Goal: Task Accomplishment & Management: Manage account settings

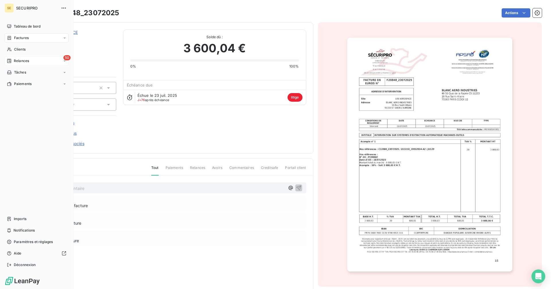
click at [12, 60] on div "Relances" at bounding box center [18, 60] width 22 height 5
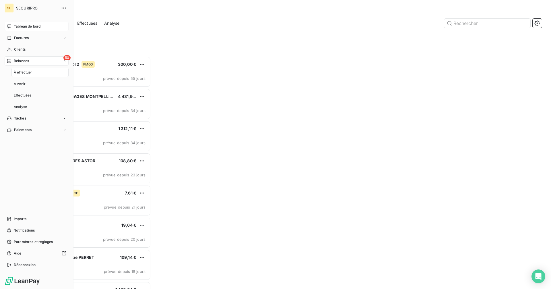
scroll to position [228, 119]
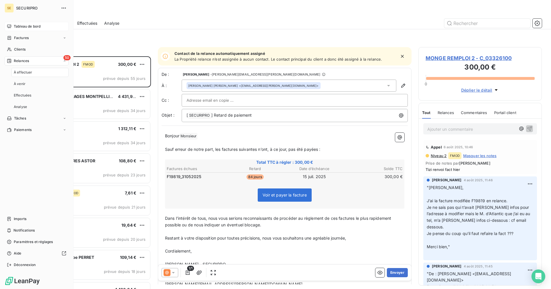
click at [21, 27] on span "Tableau de bord" at bounding box center [27, 26] width 27 height 5
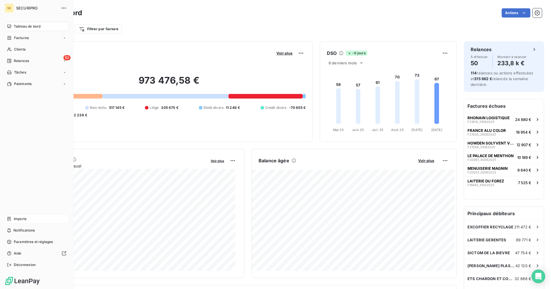
click at [12, 218] on div "Imports" at bounding box center [37, 218] width 64 height 9
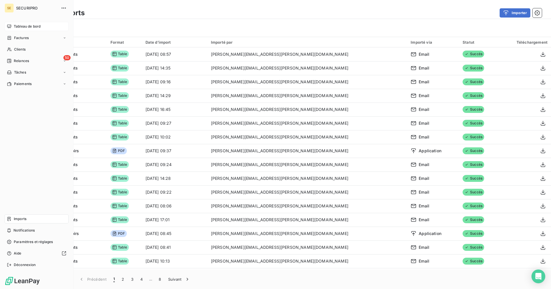
click at [15, 26] on span "Tableau de bord" at bounding box center [27, 26] width 27 height 5
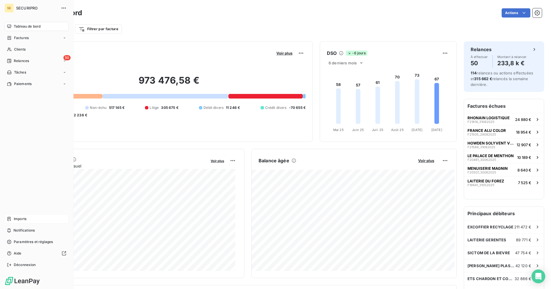
click at [11, 219] on div "Imports" at bounding box center [37, 218] width 64 height 9
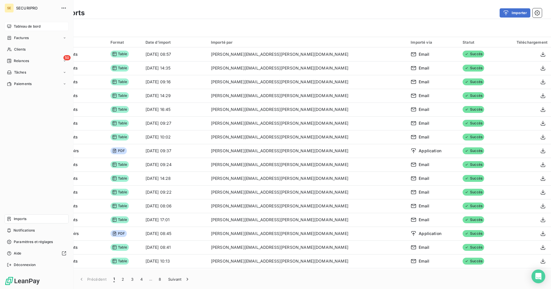
click at [12, 26] on div "Tableau de bord" at bounding box center [37, 26] width 64 height 9
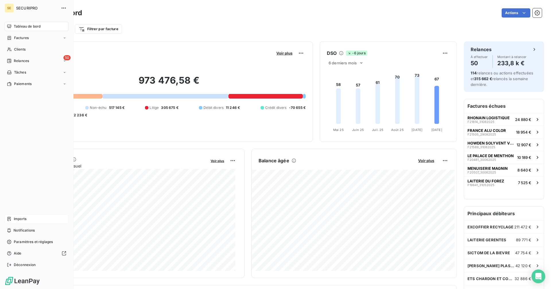
click at [25, 220] on span "Imports" at bounding box center [20, 218] width 13 height 5
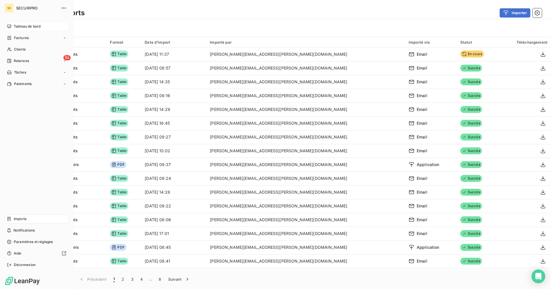
click at [10, 26] on icon at bounding box center [9, 26] width 5 height 5
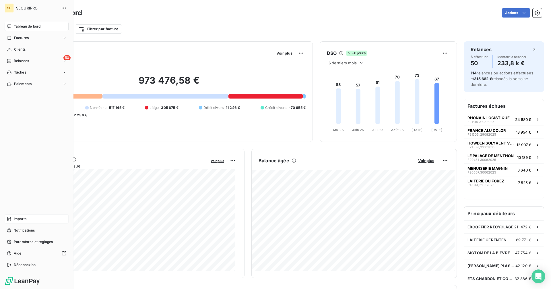
drag, startPoint x: 24, startPoint y: 39, endPoint x: 69, endPoint y: 46, distance: 45.6
click at [24, 39] on span "Factures" at bounding box center [21, 37] width 15 height 5
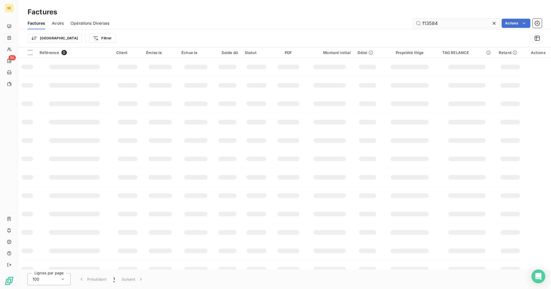
click at [447, 22] on input "f13584" at bounding box center [456, 23] width 86 height 9
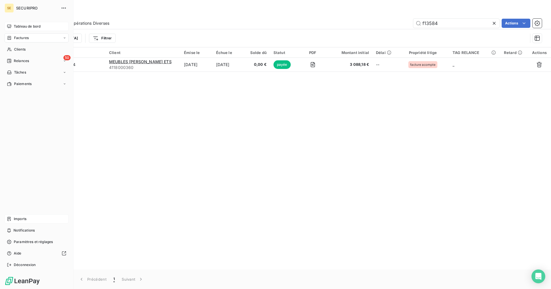
click at [12, 26] on div "Tableau de bord" at bounding box center [37, 26] width 64 height 9
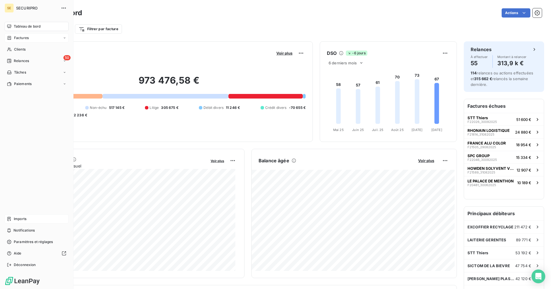
click at [18, 38] on span "Factures" at bounding box center [21, 37] width 15 height 5
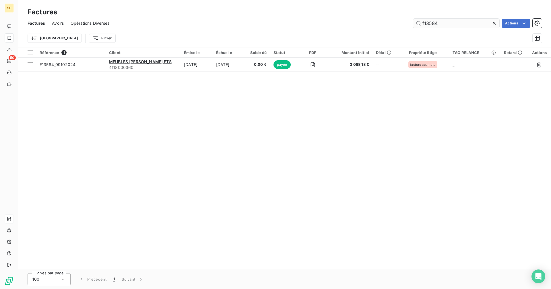
click at [450, 24] on input "f13584" at bounding box center [456, 23] width 86 height 9
type input "f"
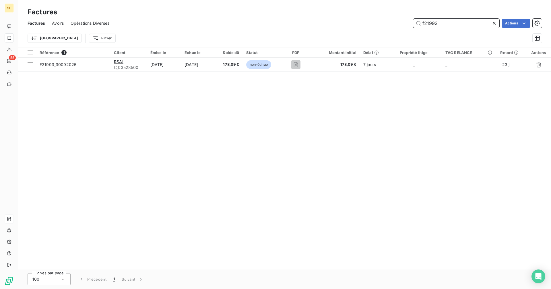
type input "f21993"
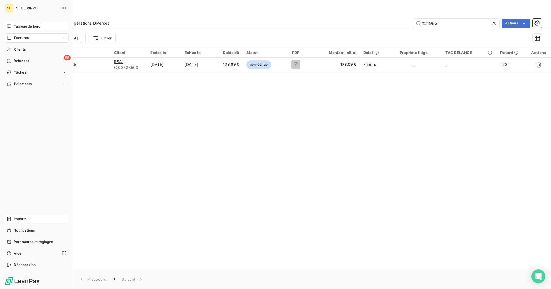
click at [11, 25] on icon at bounding box center [9, 26] width 4 height 4
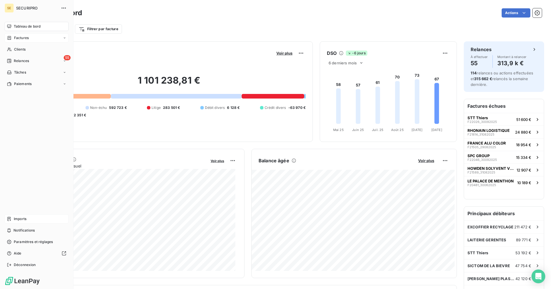
click at [7, 220] on icon at bounding box center [8, 219] width 3 height 4
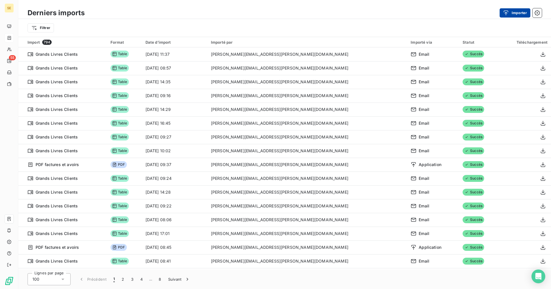
click at [517, 15] on button "Importer" at bounding box center [515, 12] width 31 height 9
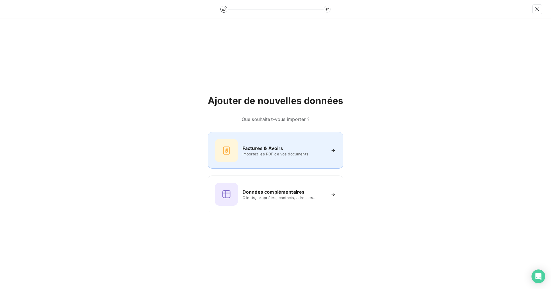
click at [282, 145] on h6 "Factures & Avoirs" at bounding box center [263, 148] width 41 height 7
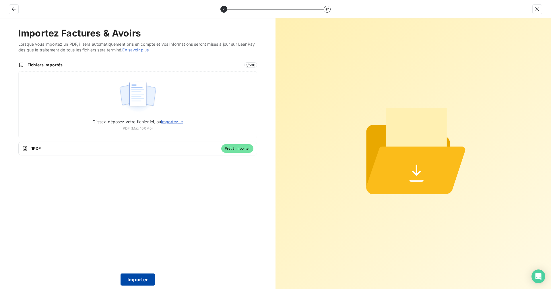
click at [145, 279] on button "Importer" at bounding box center [138, 279] width 35 height 12
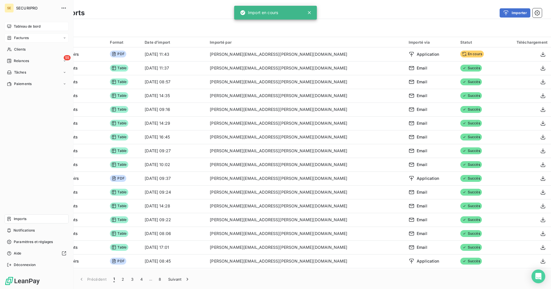
click at [14, 26] on span "Tableau de bord" at bounding box center [27, 26] width 27 height 5
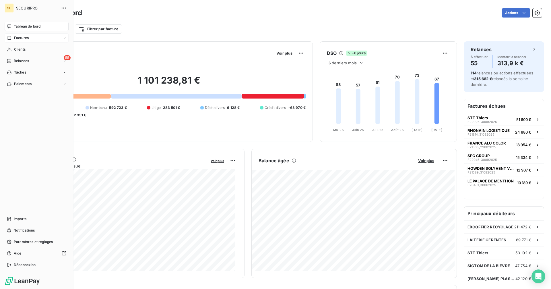
click at [21, 25] on span "Tableau de bord" at bounding box center [27, 26] width 27 height 5
click at [7, 60] on icon at bounding box center [9, 61] width 4 height 4
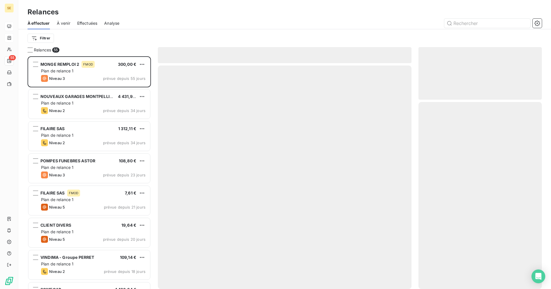
scroll to position [228, 119]
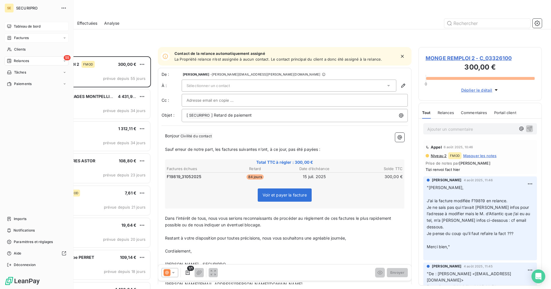
click at [13, 26] on div "Tableau de bord" at bounding box center [37, 26] width 64 height 9
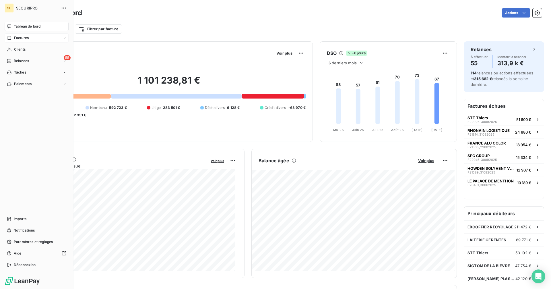
click at [16, 36] on span "Factures" at bounding box center [21, 37] width 15 height 5
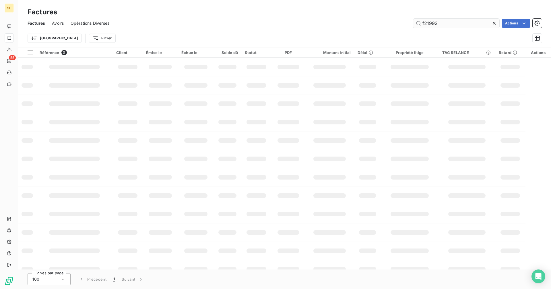
click at [443, 24] on input "f21993" at bounding box center [456, 23] width 86 height 9
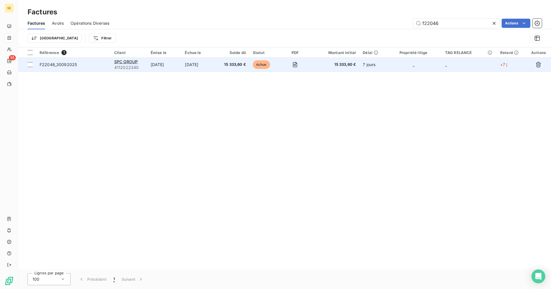
type input "f22046"
click at [236, 65] on span "15 333,60 €" at bounding box center [233, 65] width 26 height 6
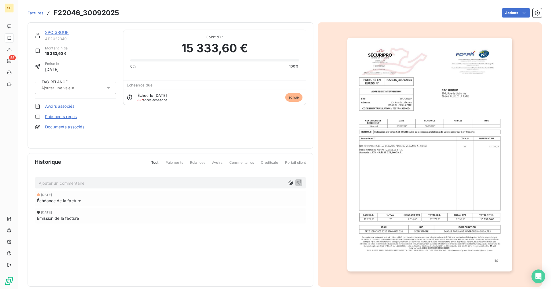
click at [78, 84] on div at bounding box center [76, 88] width 82 height 12
click at [465, 73] on img "button" at bounding box center [429, 155] width 165 height 234
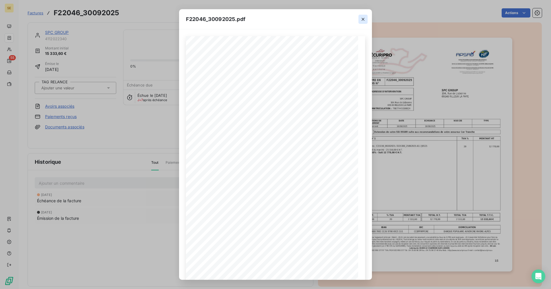
click at [362, 19] on icon "button" at bounding box center [363, 19] width 6 height 6
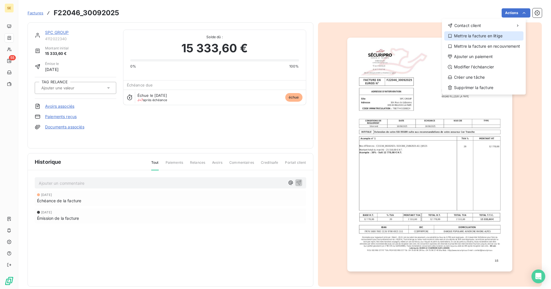
click at [470, 34] on div "Mettre la facture en litige" at bounding box center [483, 35] width 79 height 9
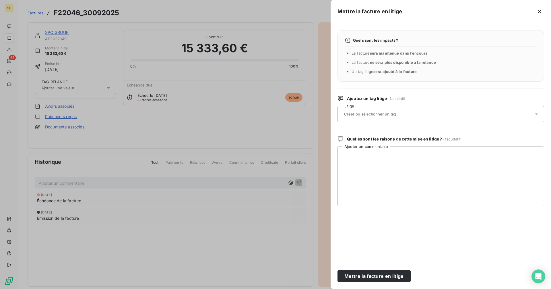
click at [365, 114] on input "text" at bounding box center [386, 113] width 84 height 5
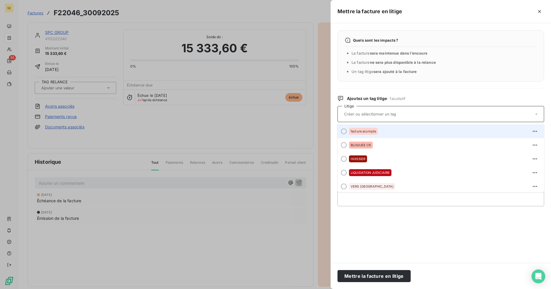
click at [369, 133] on span "facture acompte" at bounding box center [363, 130] width 25 height 3
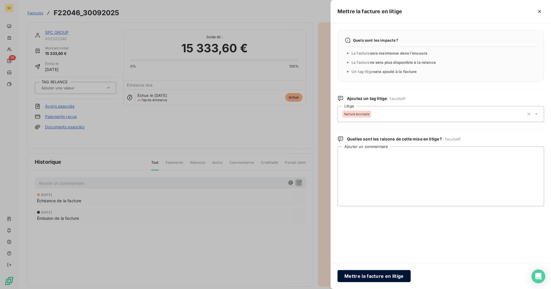
click at [385, 277] on button "Mettre la facture en litige" at bounding box center [374, 276] width 73 height 12
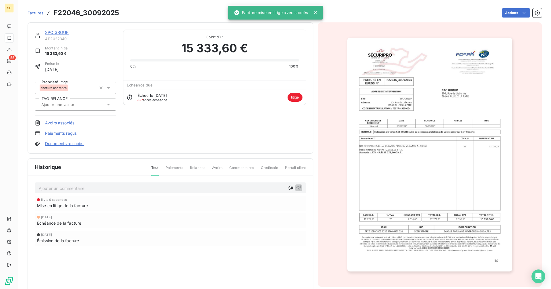
click at [32, 11] on span "Factures" at bounding box center [36, 13] width 16 height 5
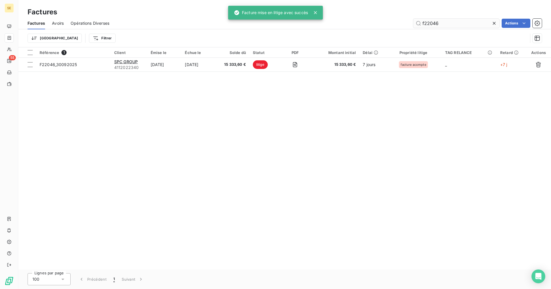
click at [458, 21] on input "f22046" at bounding box center [456, 23] width 86 height 9
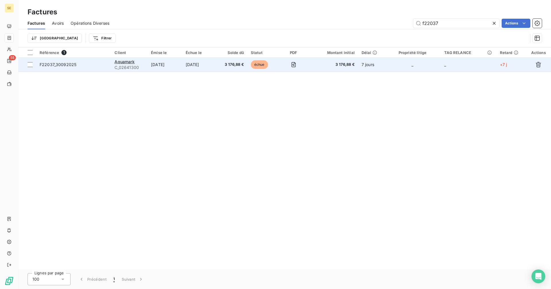
type input "f22037"
click at [124, 66] on span "C_02641300" at bounding box center [130, 68] width 30 height 6
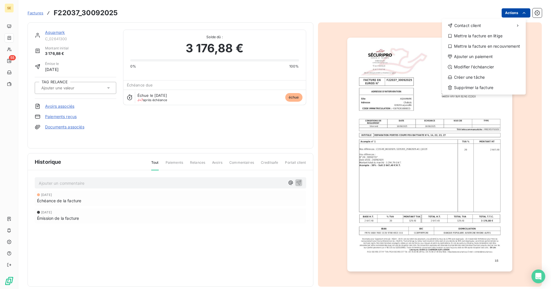
click at [502, 14] on html "SE 55 Factures F22037_30092025 Actions Contact client Mettre la facture en liti…" at bounding box center [275, 144] width 551 height 289
click at [485, 38] on div "Mettre la facture en litige" at bounding box center [483, 35] width 79 height 9
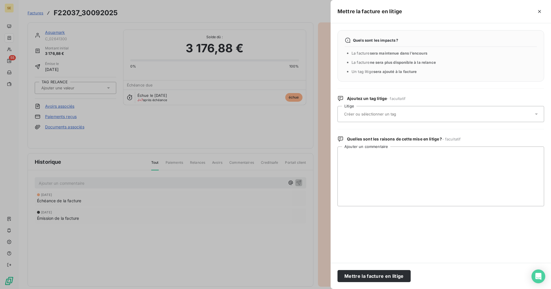
click at [384, 116] on input "text" at bounding box center [386, 113] width 84 height 5
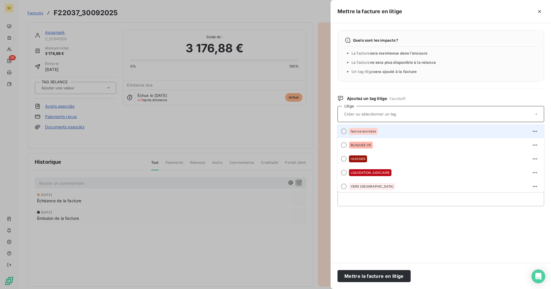
click at [365, 129] on div "facture acompte" at bounding box center [363, 131] width 29 height 7
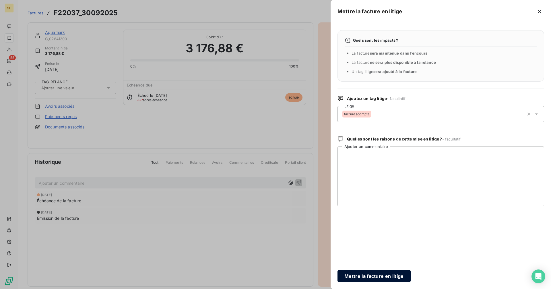
click at [367, 275] on button "Mettre la facture en litige" at bounding box center [374, 276] width 73 height 12
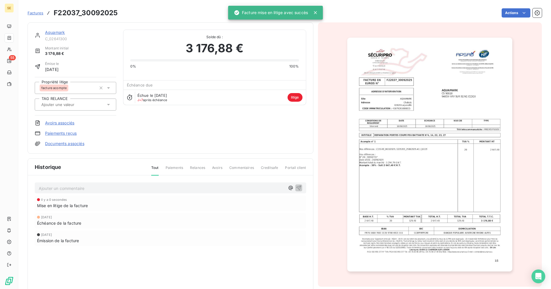
click at [35, 13] on span "Factures" at bounding box center [36, 13] width 16 height 5
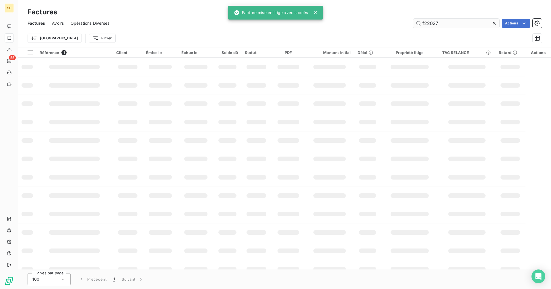
click at [443, 24] on input "f22037" at bounding box center [456, 23] width 86 height 9
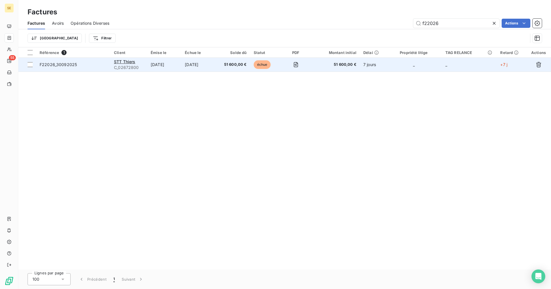
type input "f22026"
click at [231, 65] on span "51 600,00 €" at bounding box center [233, 65] width 27 height 6
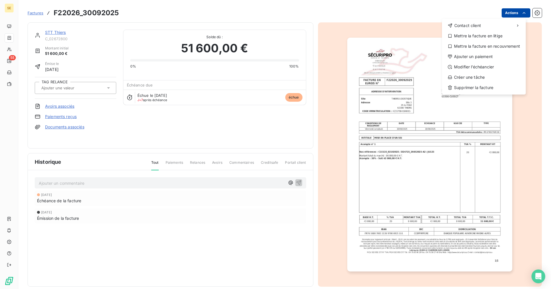
click at [507, 13] on html "SE 55 Factures F22026_30092025 Actions Contact client Mettre la facture en liti…" at bounding box center [275, 144] width 551 height 289
click at [471, 36] on div "Mettre la facture en litige" at bounding box center [483, 35] width 79 height 9
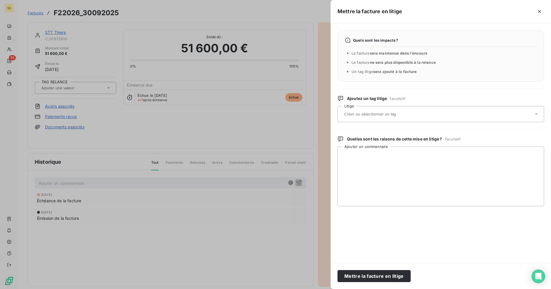
click at [367, 114] on input "text" at bounding box center [386, 113] width 84 height 5
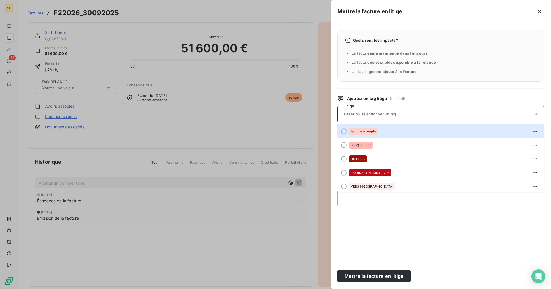
click at [363, 132] on span "facture acompte" at bounding box center [363, 130] width 25 height 3
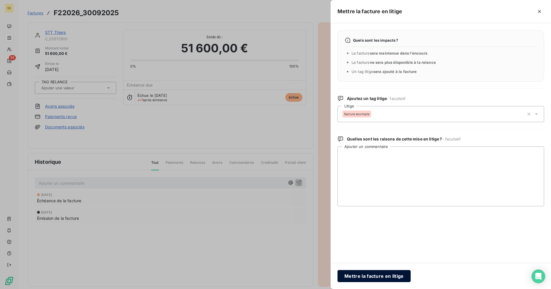
click at [391, 275] on button "Mettre la facture en litige" at bounding box center [374, 276] width 73 height 12
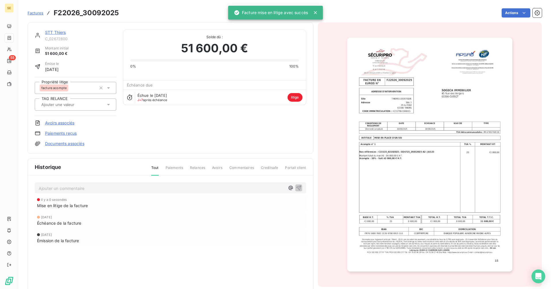
click at [37, 12] on span "Factures" at bounding box center [36, 13] width 16 height 5
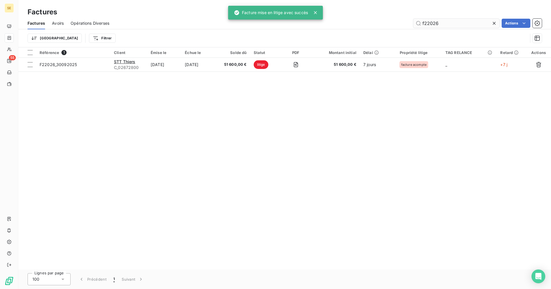
click at [444, 21] on input "f22026" at bounding box center [456, 23] width 86 height 9
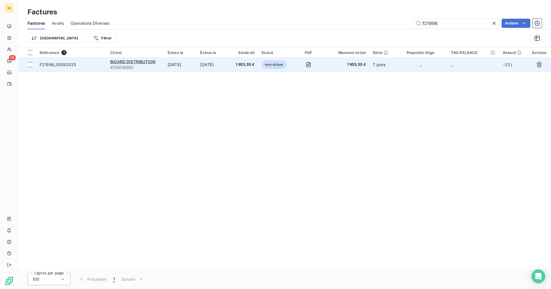
type input "f21996"
click at [197, 62] on td "[DATE]" at bounding box center [180, 65] width 32 height 14
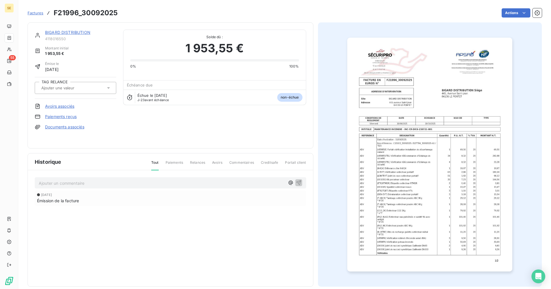
click at [36, 12] on span "Factures" at bounding box center [36, 13] width 16 height 5
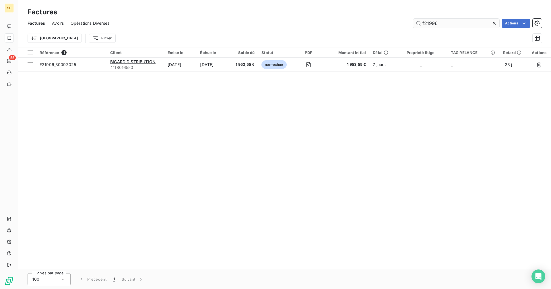
click at [431, 19] on input "f21996" at bounding box center [456, 23] width 86 height 9
click at [444, 26] on input "f21996" at bounding box center [456, 23] width 86 height 9
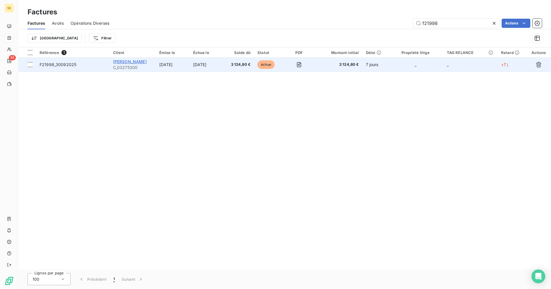
type input "f21998"
click at [130, 61] on span "[PERSON_NAME]" at bounding box center [130, 61] width 34 height 5
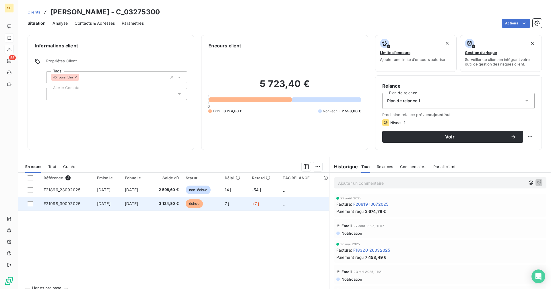
click at [167, 209] on td "3 124,80 €" at bounding box center [166, 204] width 33 height 14
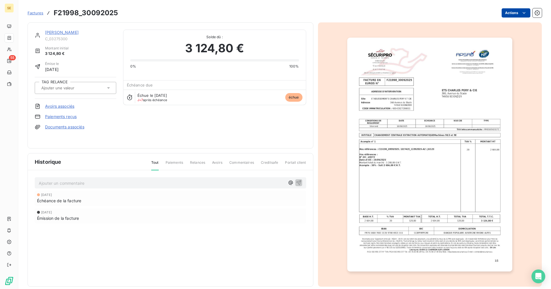
click at [509, 12] on html "SE 55 Factures F21998_30092025 Actions [PERSON_NAME] C_03275300 Montant initial…" at bounding box center [275, 144] width 551 height 289
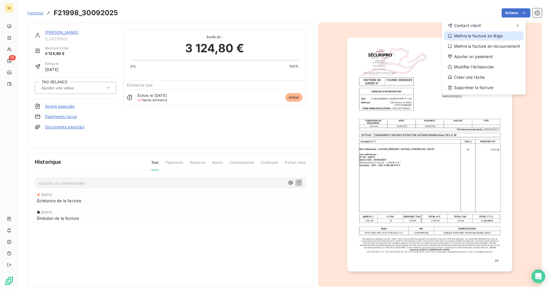
click at [481, 38] on div "Mettre la facture en litige" at bounding box center [483, 35] width 79 height 9
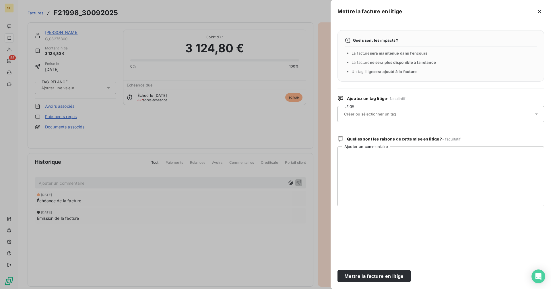
click at [362, 118] on div at bounding box center [437, 114] width 191 height 12
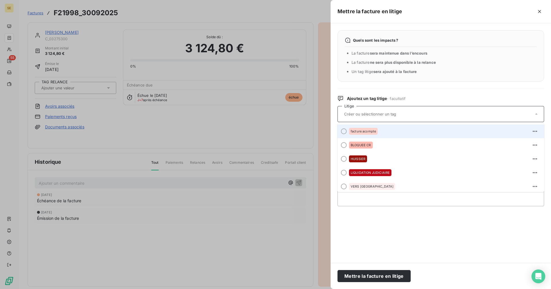
click at [360, 130] on span "facture acompte" at bounding box center [363, 130] width 25 height 3
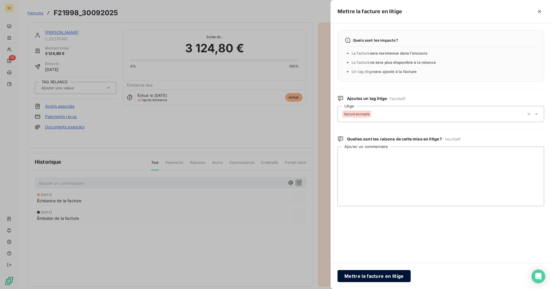
click at [367, 276] on button "Mettre la facture en litige" at bounding box center [374, 276] width 73 height 12
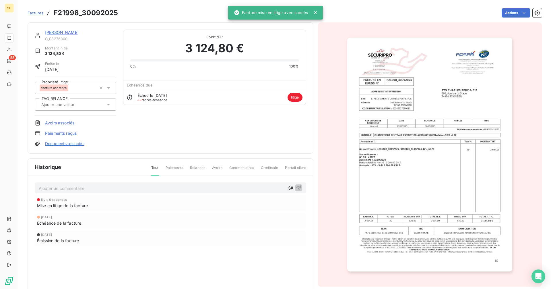
click at [28, 14] on span "Factures" at bounding box center [36, 13] width 16 height 5
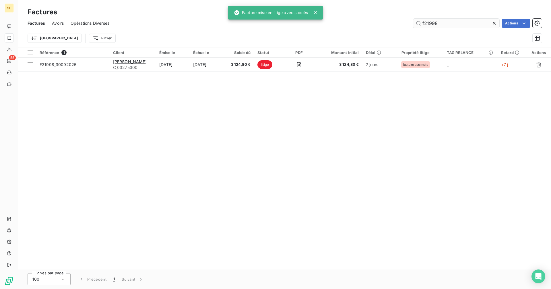
click at [444, 23] on input "f21998" at bounding box center [456, 23] width 86 height 9
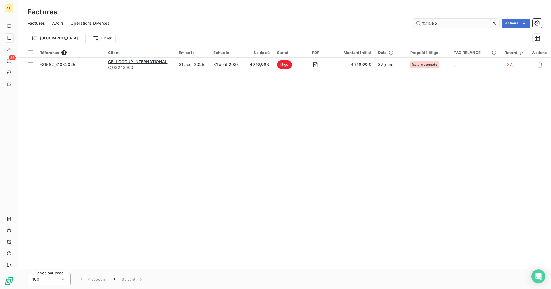
click at [458, 25] on input "f21582" at bounding box center [456, 23] width 86 height 9
click at [450, 26] on input "f21434" at bounding box center [456, 23] width 86 height 9
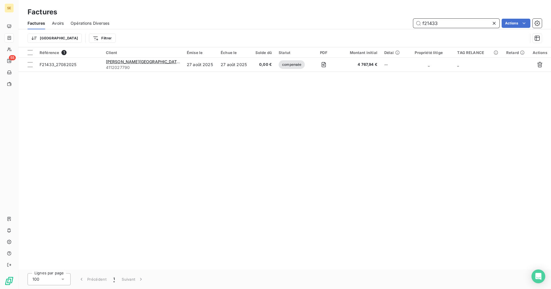
click at [465, 24] on input "f21433" at bounding box center [456, 23] width 86 height 9
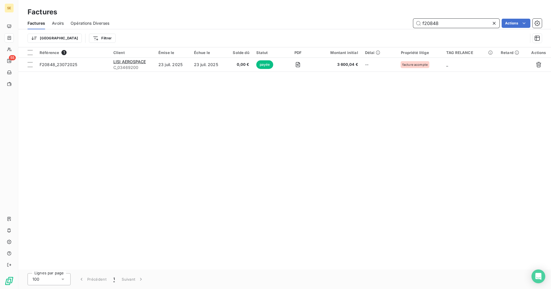
type input "f20848"
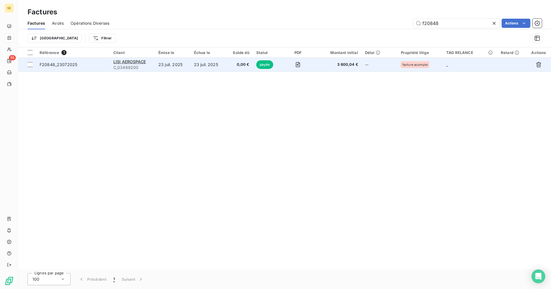
click at [216, 65] on td "23 juil. 2025" at bounding box center [209, 65] width 36 height 14
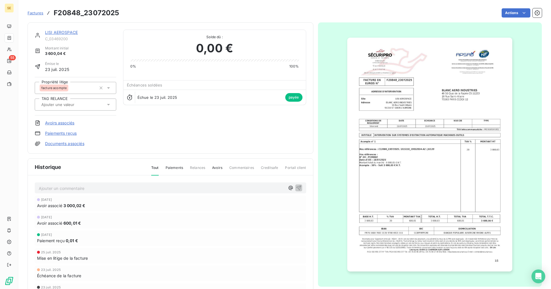
click at [35, 13] on span "Factures" at bounding box center [36, 13] width 16 height 5
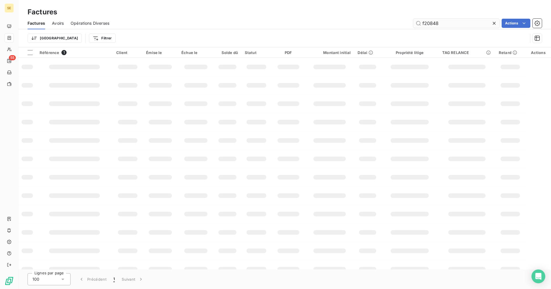
click at [453, 23] on input "f20848" at bounding box center [456, 23] width 86 height 9
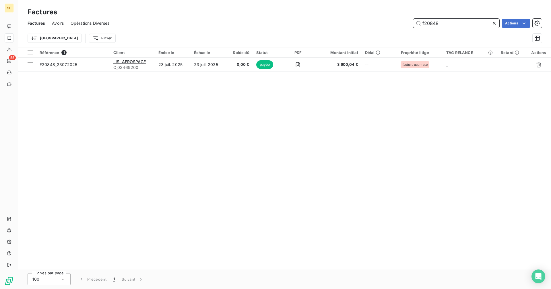
click at [446, 22] on input "f20848" at bounding box center [456, 23] width 86 height 9
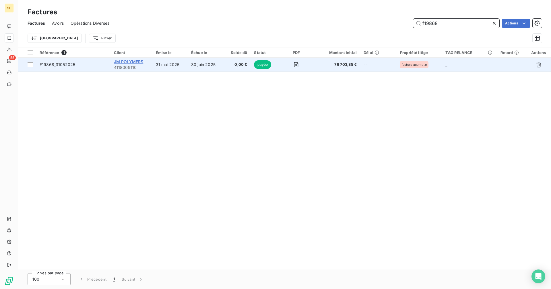
type input "f19868"
click at [138, 61] on span "JM POLYMERS" at bounding box center [129, 61] width 30 height 5
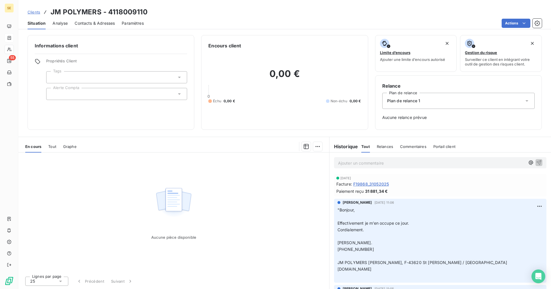
click at [351, 177] on span "[DATE]" at bounding box center [345, 177] width 11 height 3
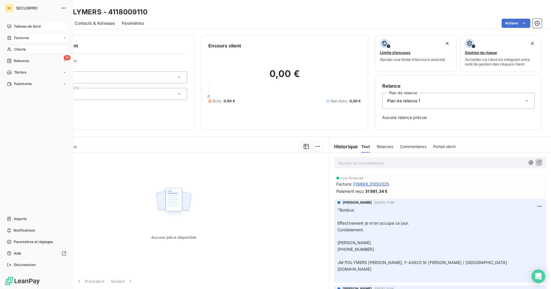
click at [24, 25] on span "Tableau de bord" at bounding box center [27, 26] width 27 height 5
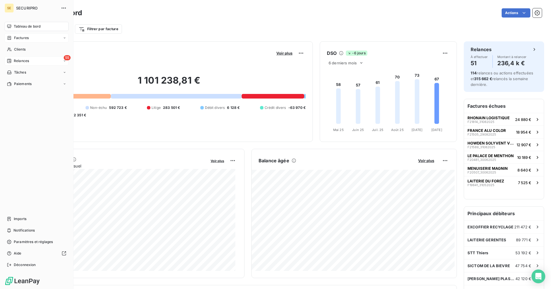
click at [13, 61] on div "Relances" at bounding box center [18, 60] width 22 height 5
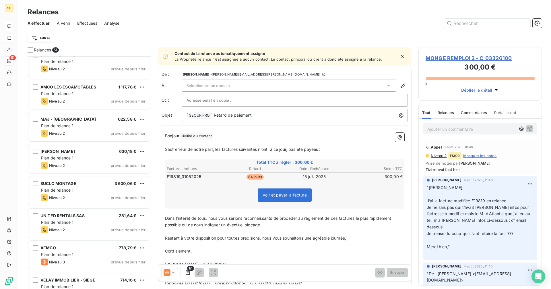
scroll to position [1264, 0]
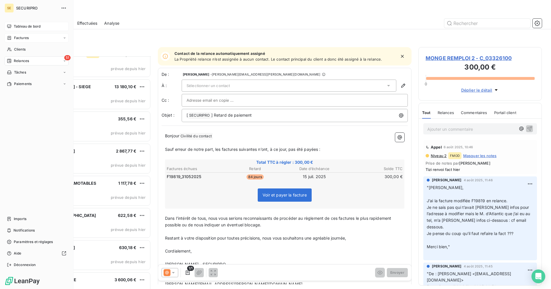
click at [14, 23] on div "Tableau de bord" at bounding box center [37, 26] width 64 height 9
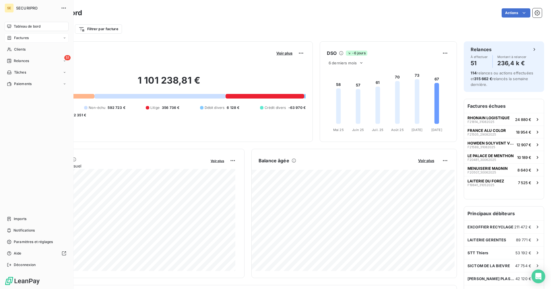
click at [19, 39] on span "Factures" at bounding box center [21, 37] width 15 height 5
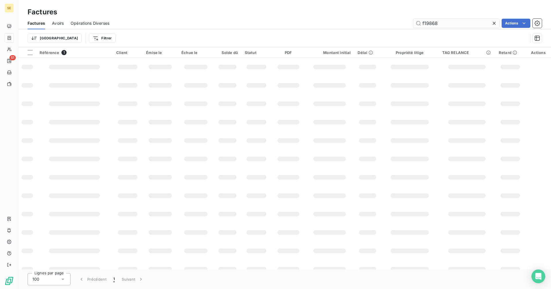
click at [451, 21] on input "f19868" at bounding box center [456, 23] width 86 height 9
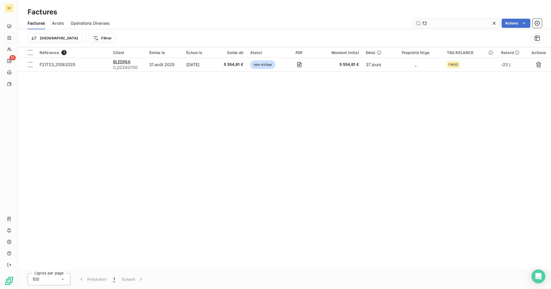
type input "f"
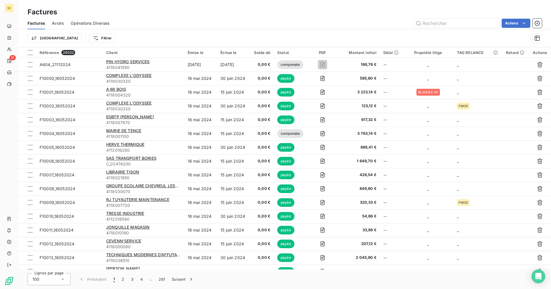
click at [59, 24] on span "Avoirs" at bounding box center [58, 23] width 12 height 6
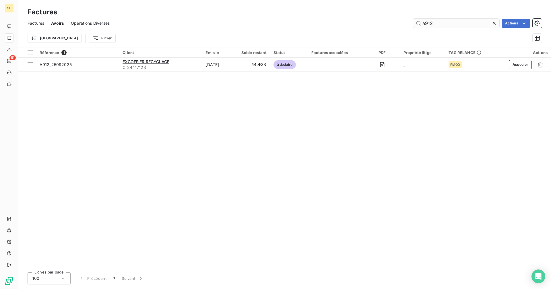
click at [444, 22] on input "a912" at bounding box center [456, 23] width 86 height 9
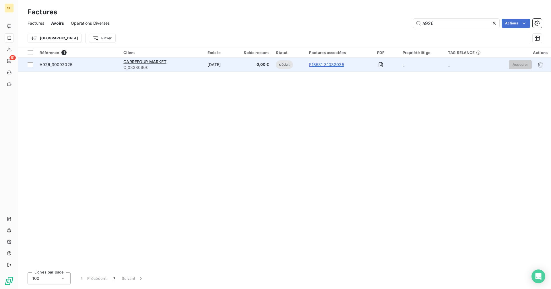
type input "a926"
click at [204, 67] on td "[DATE]" at bounding box center [217, 65] width 27 height 14
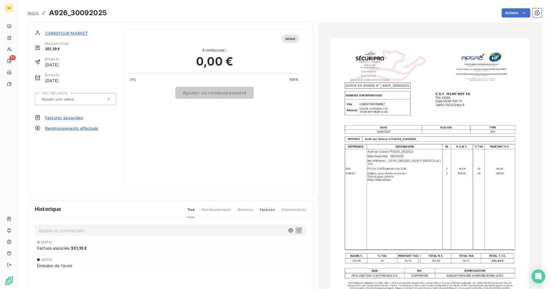
click at [74, 101] on input "text" at bounding box center [70, 98] width 58 height 5
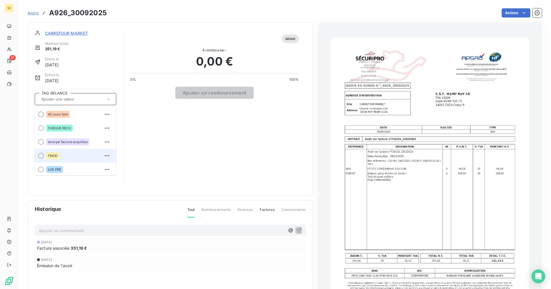
click at [55, 156] on span "FMOD" at bounding box center [53, 155] width 10 height 3
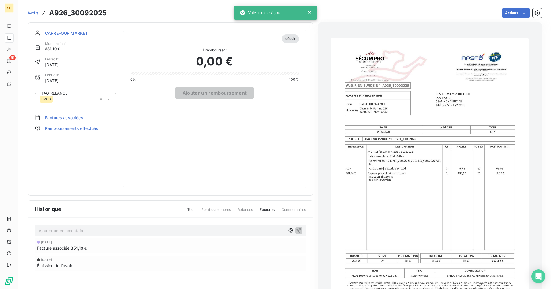
click at [64, 228] on p "Ajouter un commentaire ﻿" at bounding box center [162, 230] width 246 height 7
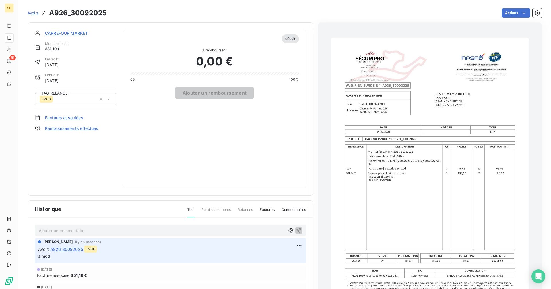
click at [31, 12] on span "Avoirs" at bounding box center [33, 13] width 11 height 5
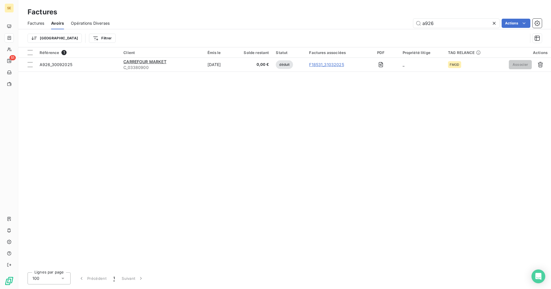
click at [37, 23] on span "Factures" at bounding box center [36, 23] width 17 height 6
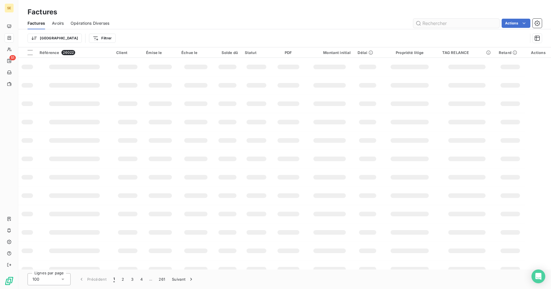
click at [434, 24] on input "text" at bounding box center [456, 23] width 86 height 9
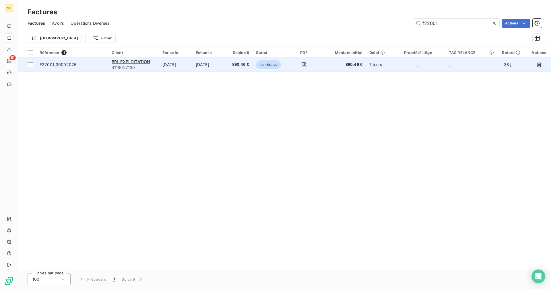
type input "f22001"
click at [232, 66] on td "890,46 €" at bounding box center [239, 65] width 27 height 14
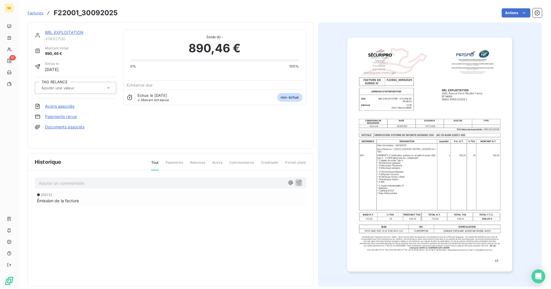
click at [86, 90] on input "text" at bounding box center [70, 87] width 58 height 5
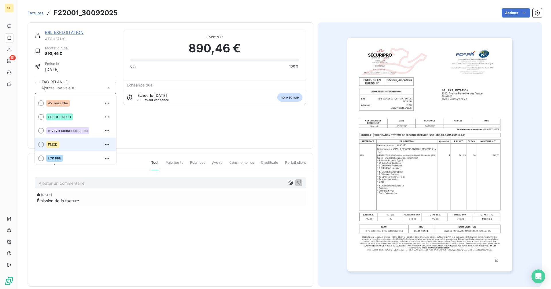
click at [54, 145] on span "FMOD" at bounding box center [53, 144] width 10 height 3
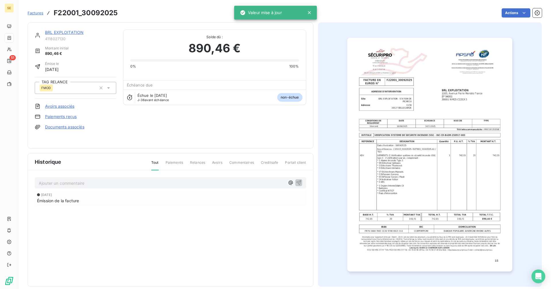
click at [66, 182] on p "Ajouter un commentaire ﻿" at bounding box center [162, 182] width 246 height 7
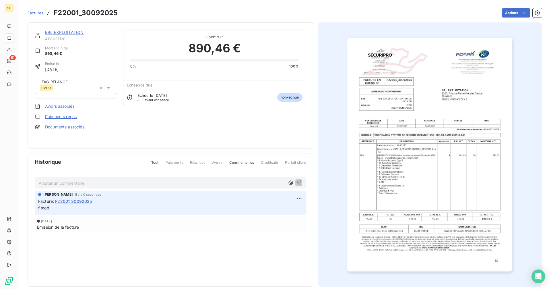
click at [37, 13] on span "Factures" at bounding box center [36, 13] width 16 height 5
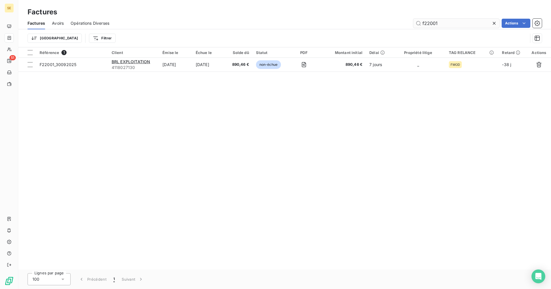
click at [444, 24] on input "f22001" at bounding box center [456, 23] width 86 height 9
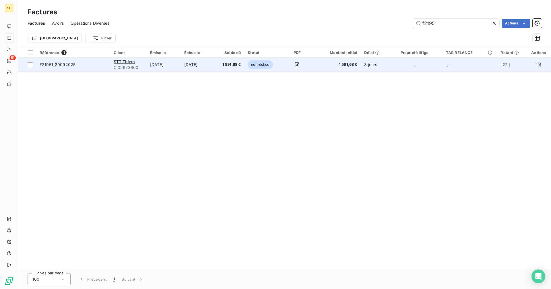
type input "f21951"
click at [189, 66] on td "[DATE]" at bounding box center [198, 65] width 34 height 14
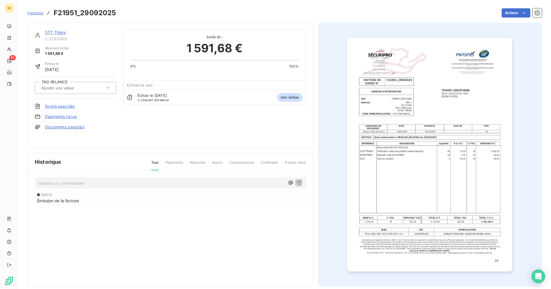
click at [58, 86] on input "text" at bounding box center [70, 87] width 58 height 5
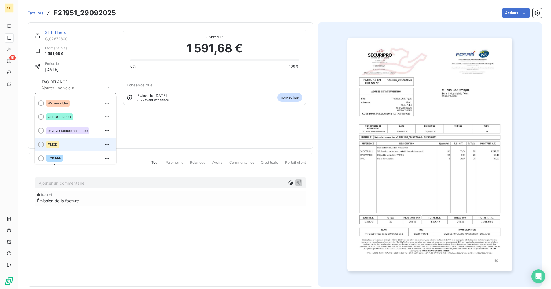
click at [52, 144] on span "FMOD" at bounding box center [53, 144] width 10 height 3
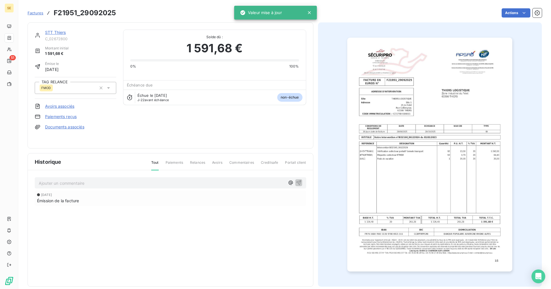
click at [73, 185] on p "Ajouter un commentaire ﻿" at bounding box center [162, 182] width 246 height 7
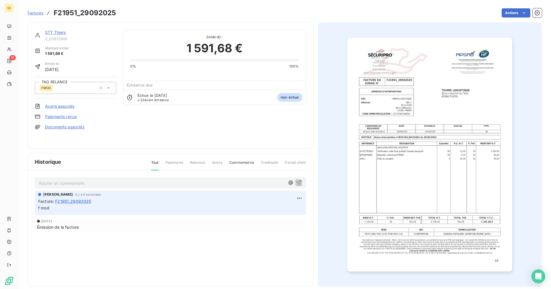
click at [42, 14] on span "Factures" at bounding box center [36, 13] width 16 height 5
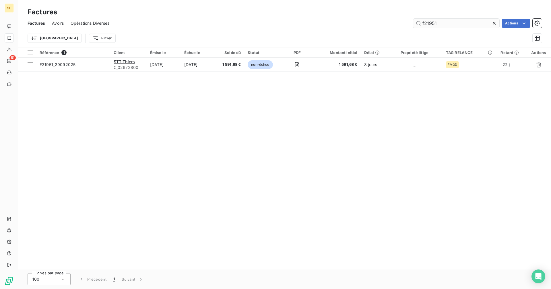
click at [440, 24] on input "f21951" at bounding box center [456, 23] width 86 height 9
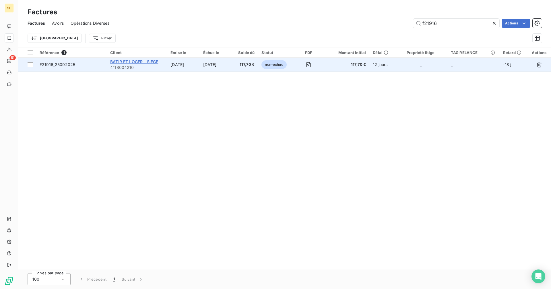
type input "f21916"
click at [129, 62] on span "BATIR ET LOGER - SIEGE" at bounding box center [134, 61] width 48 height 5
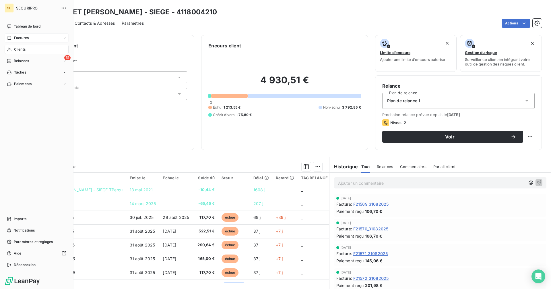
click at [11, 37] on icon at bounding box center [9, 38] width 5 height 5
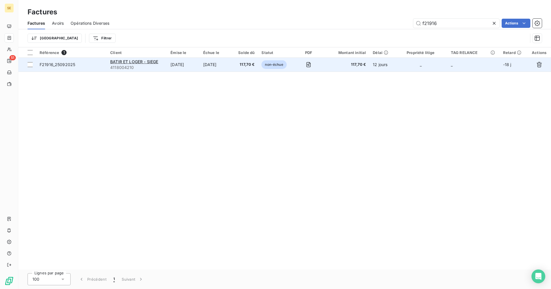
click at [51, 64] on span "F21916_25092025" at bounding box center [58, 64] width 36 height 5
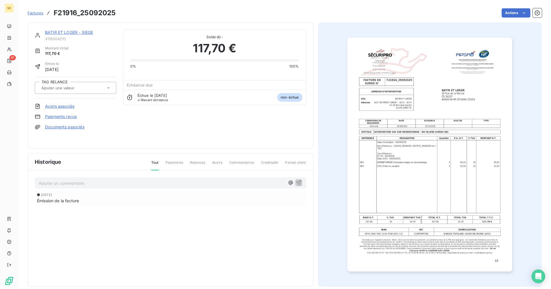
click at [59, 87] on input "text" at bounding box center [70, 87] width 58 height 5
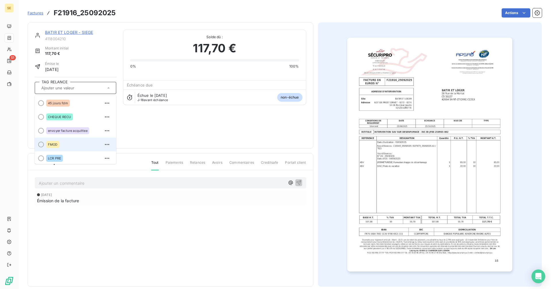
click at [49, 145] on span "FMOD" at bounding box center [53, 144] width 10 height 3
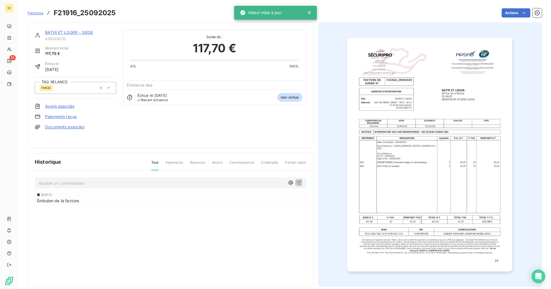
click at [59, 184] on p "Ajouter un commentaire ﻿" at bounding box center [162, 182] width 246 height 7
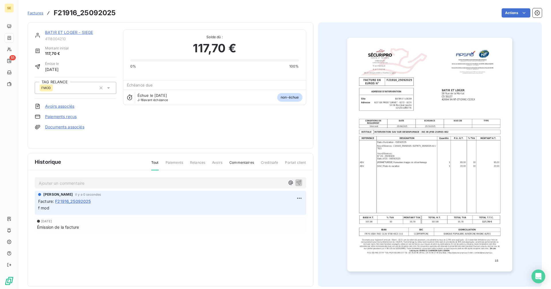
click at [35, 13] on span "Factures" at bounding box center [36, 13] width 16 height 5
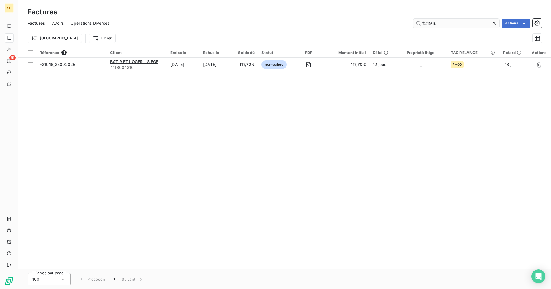
click at [441, 23] on input "f21916" at bounding box center [456, 23] width 86 height 9
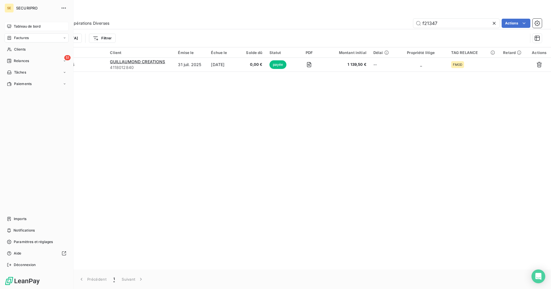
type input "f21347"
click at [11, 23] on div "Tableau de bord" at bounding box center [37, 26] width 64 height 9
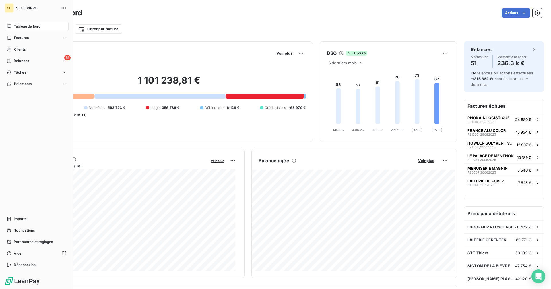
click at [20, 25] on span "Tableau de bord" at bounding box center [27, 26] width 27 height 5
click at [11, 61] on icon at bounding box center [9, 61] width 4 height 4
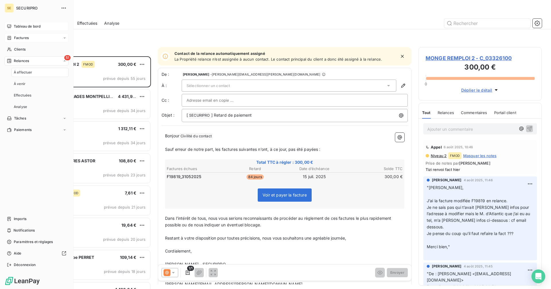
scroll to position [228, 119]
click at [21, 26] on span "Tableau de bord" at bounding box center [27, 26] width 27 height 5
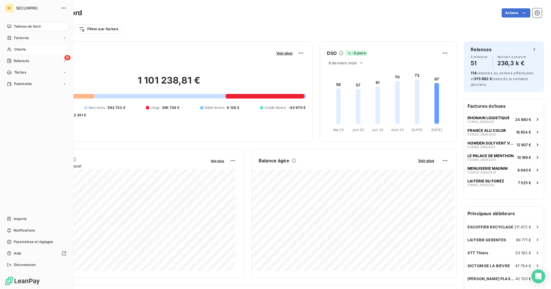
click at [15, 49] on span "Clients" at bounding box center [19, 49] width 11 height 5
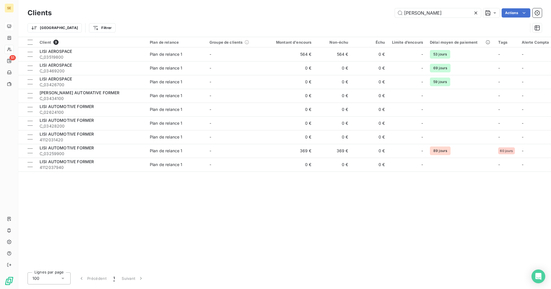
drag, startPoint x: 425, startPoint y: 13, endPoint x: 355, endPoint y: 13, distance: 69.8
click at [355, 13] on div "[PERSON_NAME] Actions" at bounding box center [300, 12] width 483 height 9
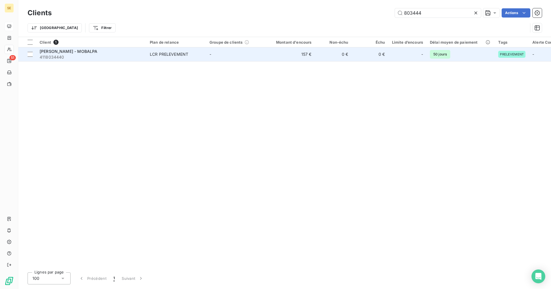
type input "803444"
click at [161, 55] on div "LCR PRELEVEMENT" at bounding box center [169, 54] width 38 height 6
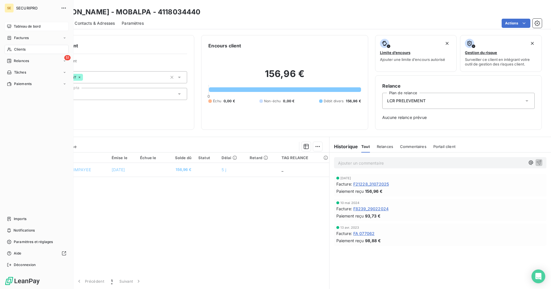
click at [17, 25] on span "Tableau de bord" at bounding box center [27, 26] width 27 height 5
